Goal: Task Accomplishment & Management: Manage account settings

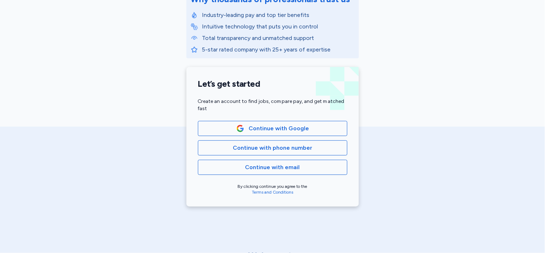
scroll to position [126, 0]
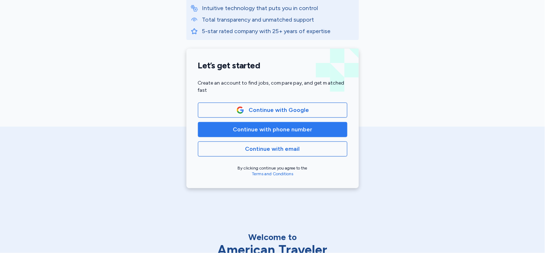
click at [244, 131] on span "Continue with phone number" at bounding box center [272, 129] width 79 height 9
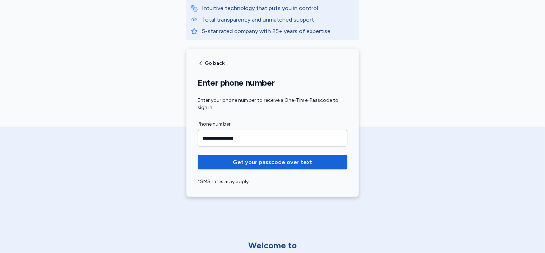
type input "**********"
click at [198, 155] on button "Get your passcode over text" at bounding box center [272, 162] width 149 height 14
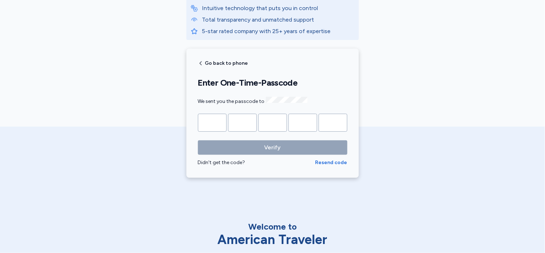
type input "*"
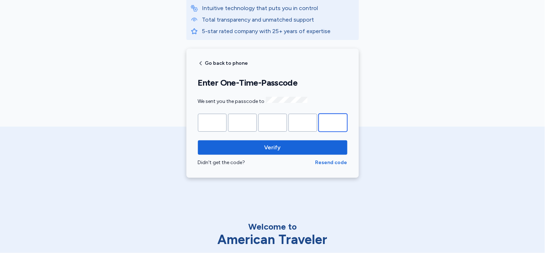
type input "*"
click at [198, 140] on button "Verify" at bounding box center [272, 147] width 149 height 14
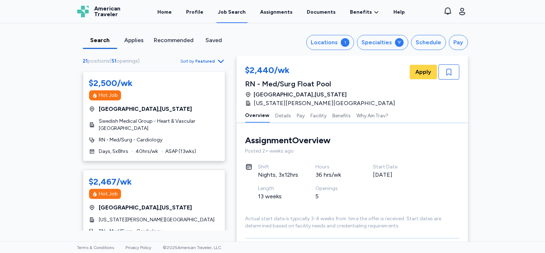
click at [199, 59] on span "Featured" at bounding box center [205, 61] width 19 height 6
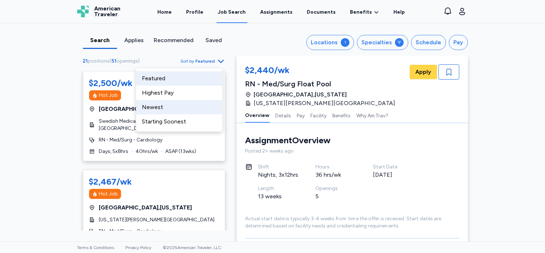
click at [169, 107] on div "Newest" at bounding box center [179, 107] width 86 height 14
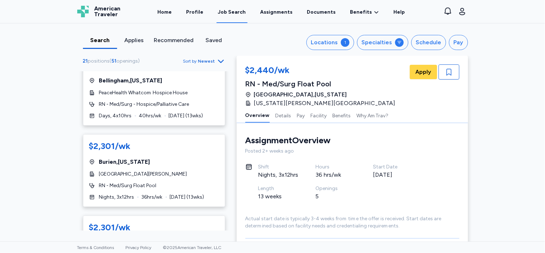
scroll to position [765, 0]
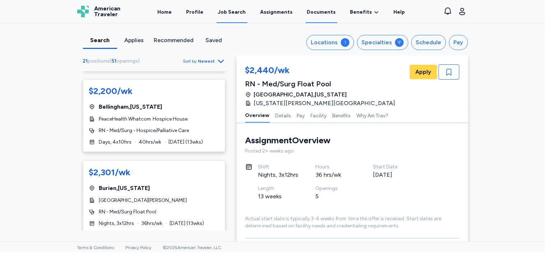
click at [307, 14] on link "Documents" at bounding box center [322, 12] width 32 height 22
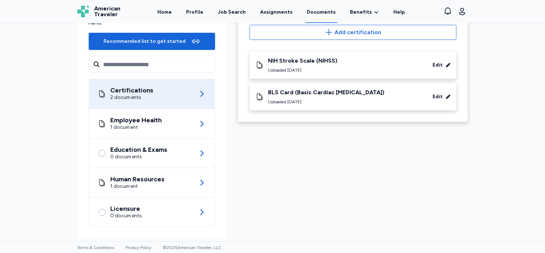
scroll to position [77, 0]
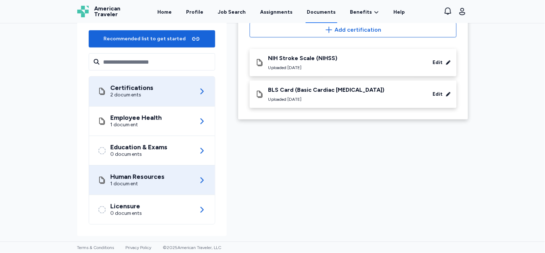
click at [156, 171] on div "Human Resources 1 document" at bounding box center [152, 179] width 109 height 29
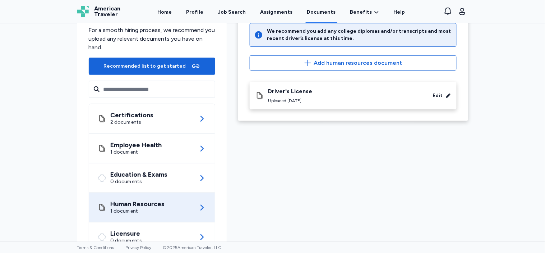
scroll to position [49, 0]
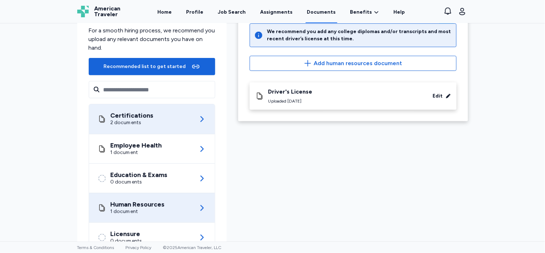
click at [146, 130] on div "Certifications 2 documents" at bounding box center [152, 118] width 109 height 29
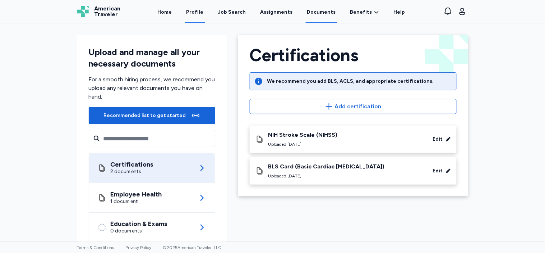
click at [195, 14] on link "Profile" at bounding box center [195, 12] width 20 height 22
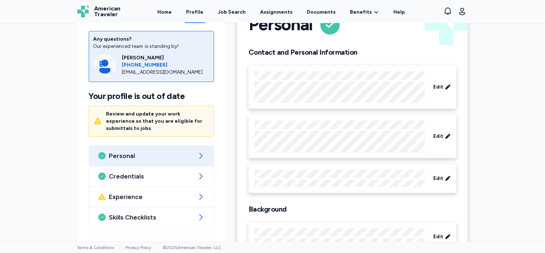
scroll to position [60, 0]
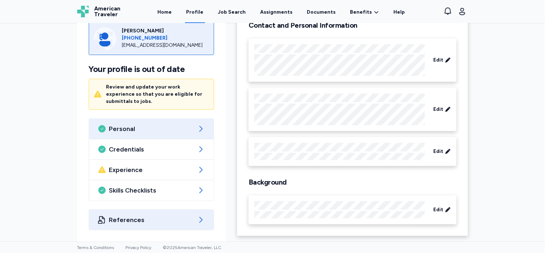
click at [145, 221] on span "References" at bounding box center [151, 219] width 85 height 9
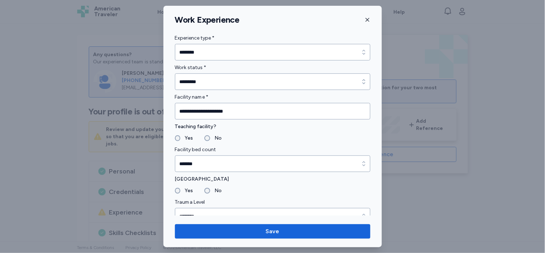
click at [365, 22] on icon "button" at bounding box center [368, 20] width 6 height 6
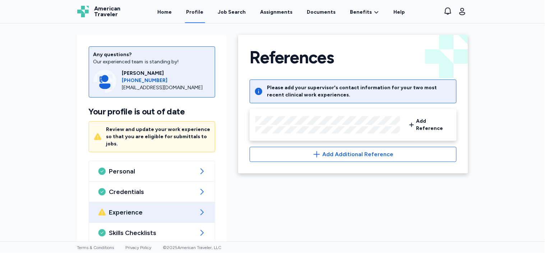
scroll to position [35, 0]
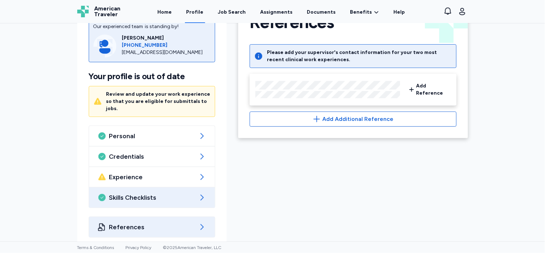
click at [173, 193] on span "Skills Checklists" at bounding box center [152, 197] width 86 height 9
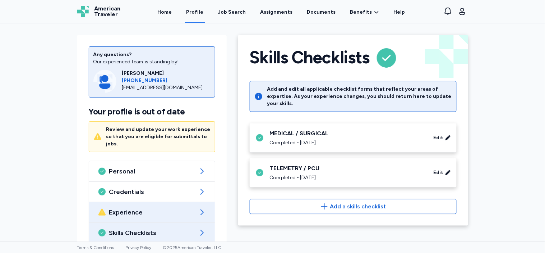
click at [169, 208] on span "Experience" at bounding box center [152, 212] width 86 height 9
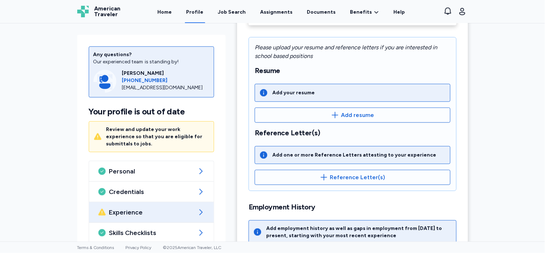
scroll to position [229, 0]
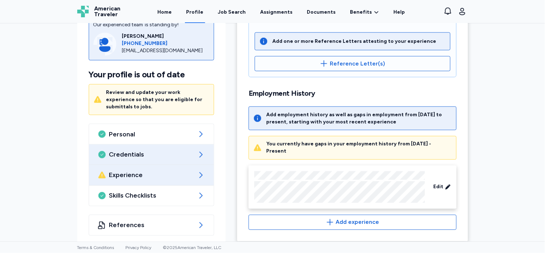
click at [168, 154] on div "Credentials" at bounding box center [151, 154] width 125 height 20
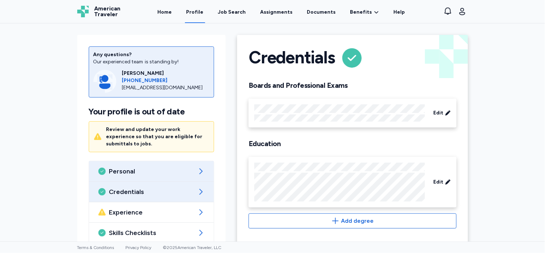
click at [160, 167] on span "Personal" at bounding box center [151, 171] width 85 height 9
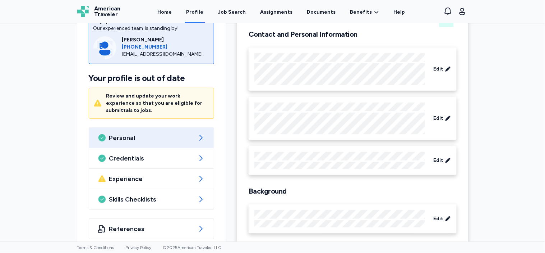
scroll to position [60, 0]
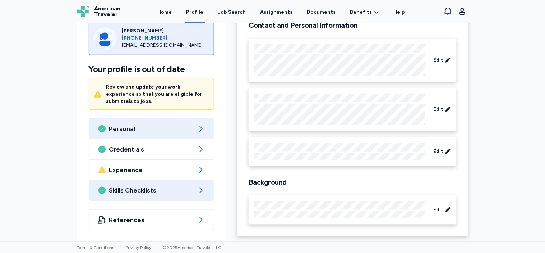
click at [145, 188] on span "Skills Checklists" at bounding box center [151, 190] width 85 height 9
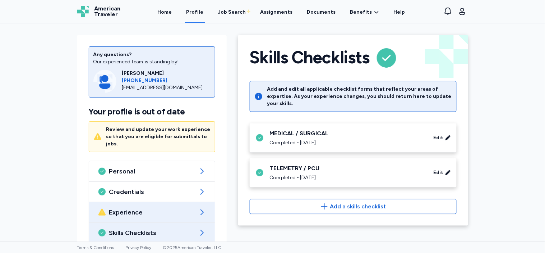
scroll to position [35, 0]
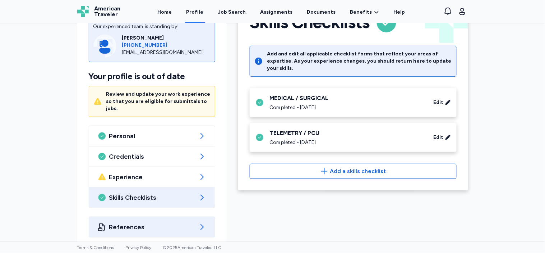
click at [123, 222] on span "References" at bounding box center [152, 226] width 86 height 9
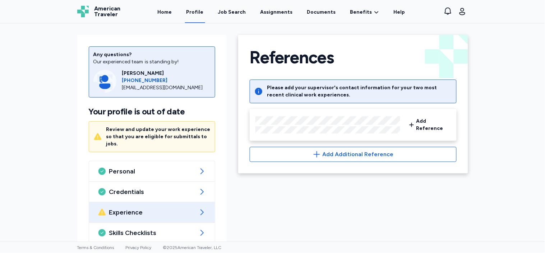
scroll to position [35, 0]
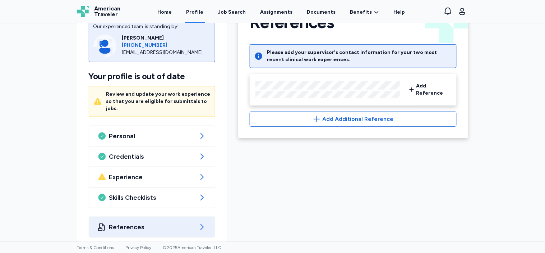
click at [188, 222] on span "References" at bounding box center [152, 226] width 86 height 9
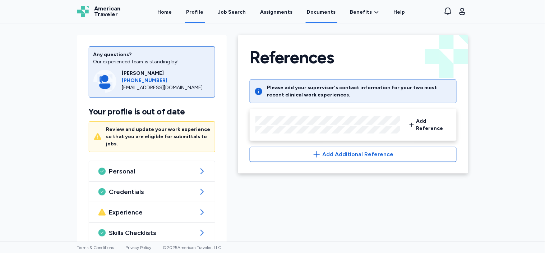
click at [322, 6] on link "Documents" at bounding box center [322, 12] width 32 height 22
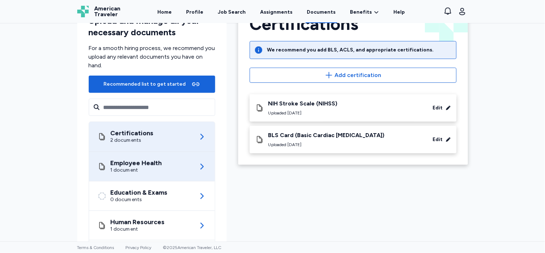
scroll to position [32, 0]
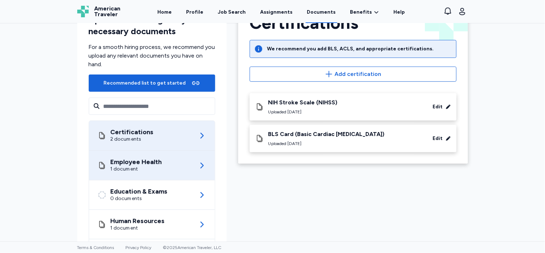
click at [168, 169] on div "Employee Health 1 document" at bounding box center [152, 165] width 109 height 29
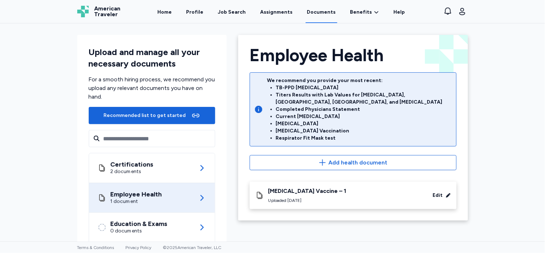
scroll to position [77, 0]
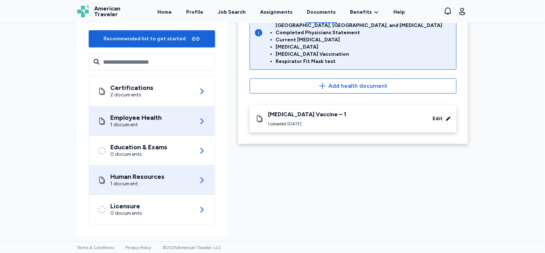
click at [138, 183] on div "1 document" at bounding box center [138, 183] width 54 height 7
